Goal: Navigation & Orientation: Understand site structure

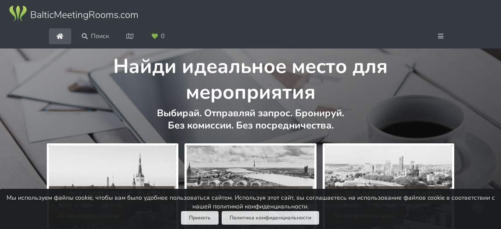
scroll to position [0, 0]
click at [115, 23] on img at bounding box center [73, 14] width 131 height 18
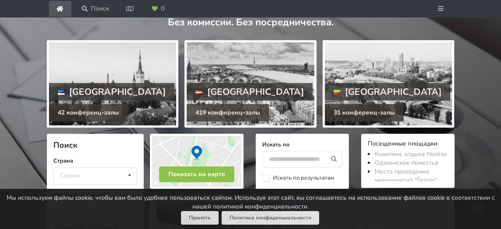
scroll to position [181, 0]
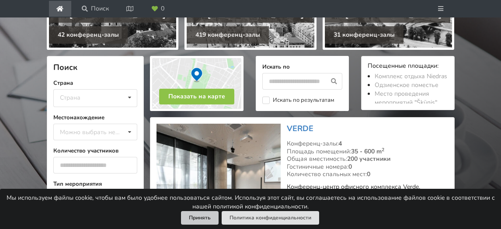
click at [192, 215] on button "Принять" at bounding box center [200, 218] width 38 height 14
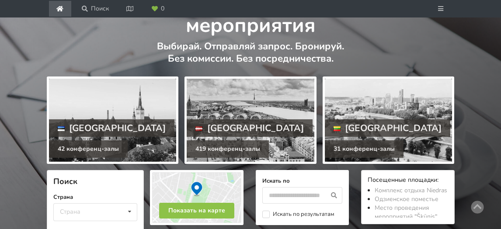
scroll to position [49, 0]
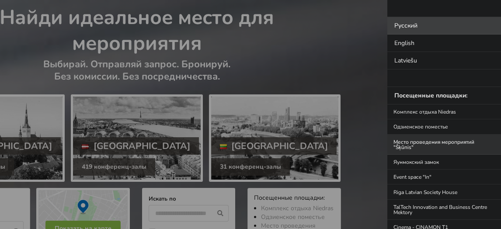
scroll to position [28, 0]
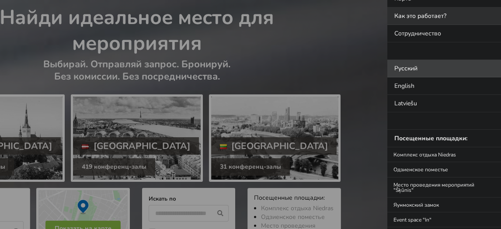
click at [458, 12] on link "Как это работает?" at bounding box center [444, 15] width 114 height 17
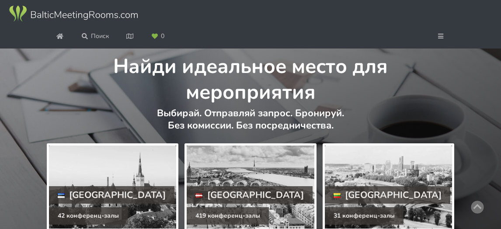
click at [139, 23] on img at bounding box center [73, 14] width 131 height 18
click at [84, 23] on img at bounding box center [73, 14] width 131 height 18
